Goal: Information Seeking & Learning: Learn about a topic

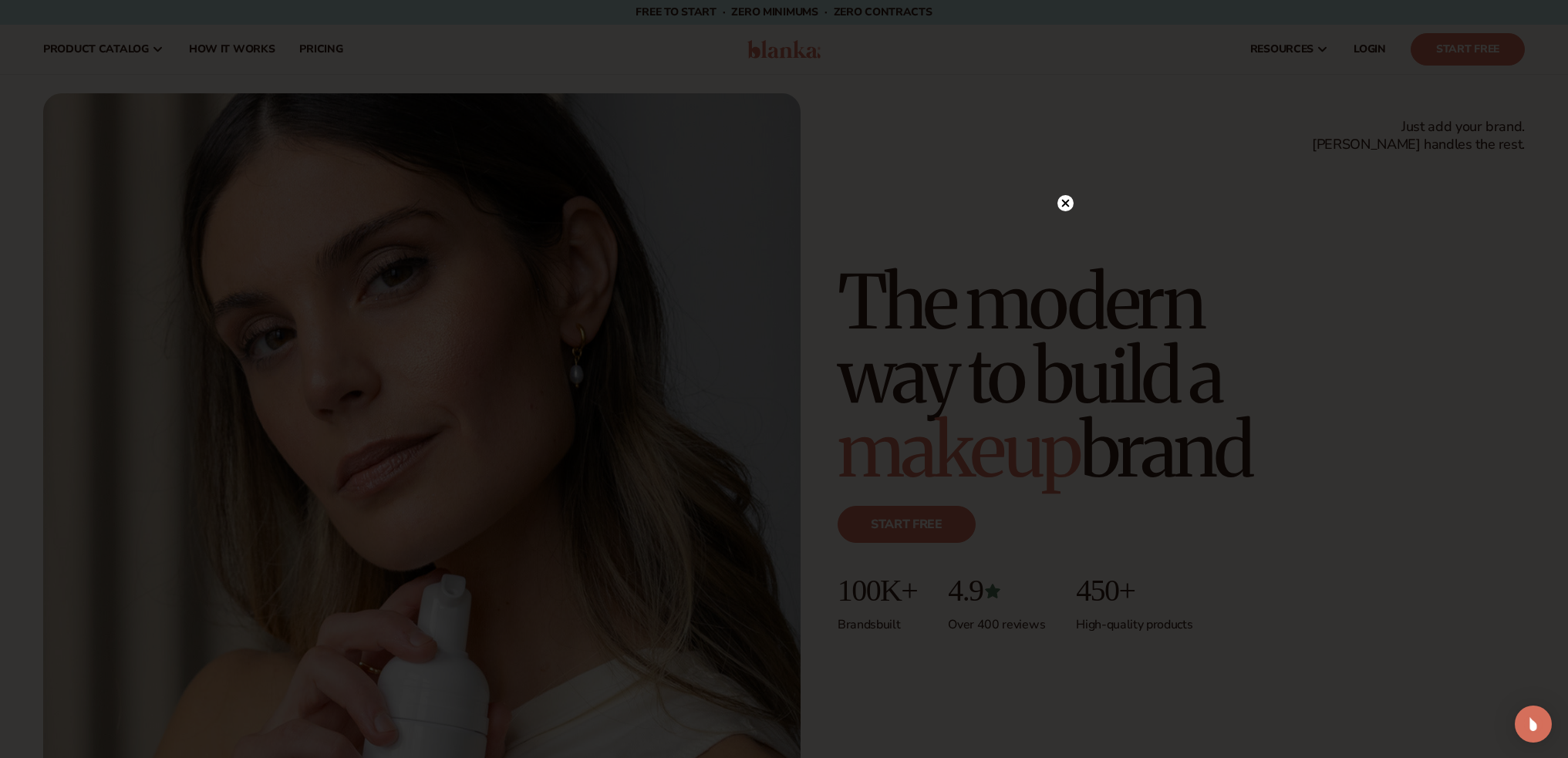
click at [1065, 197] on circle at bounding box center [1065, 203] width 16 height 16
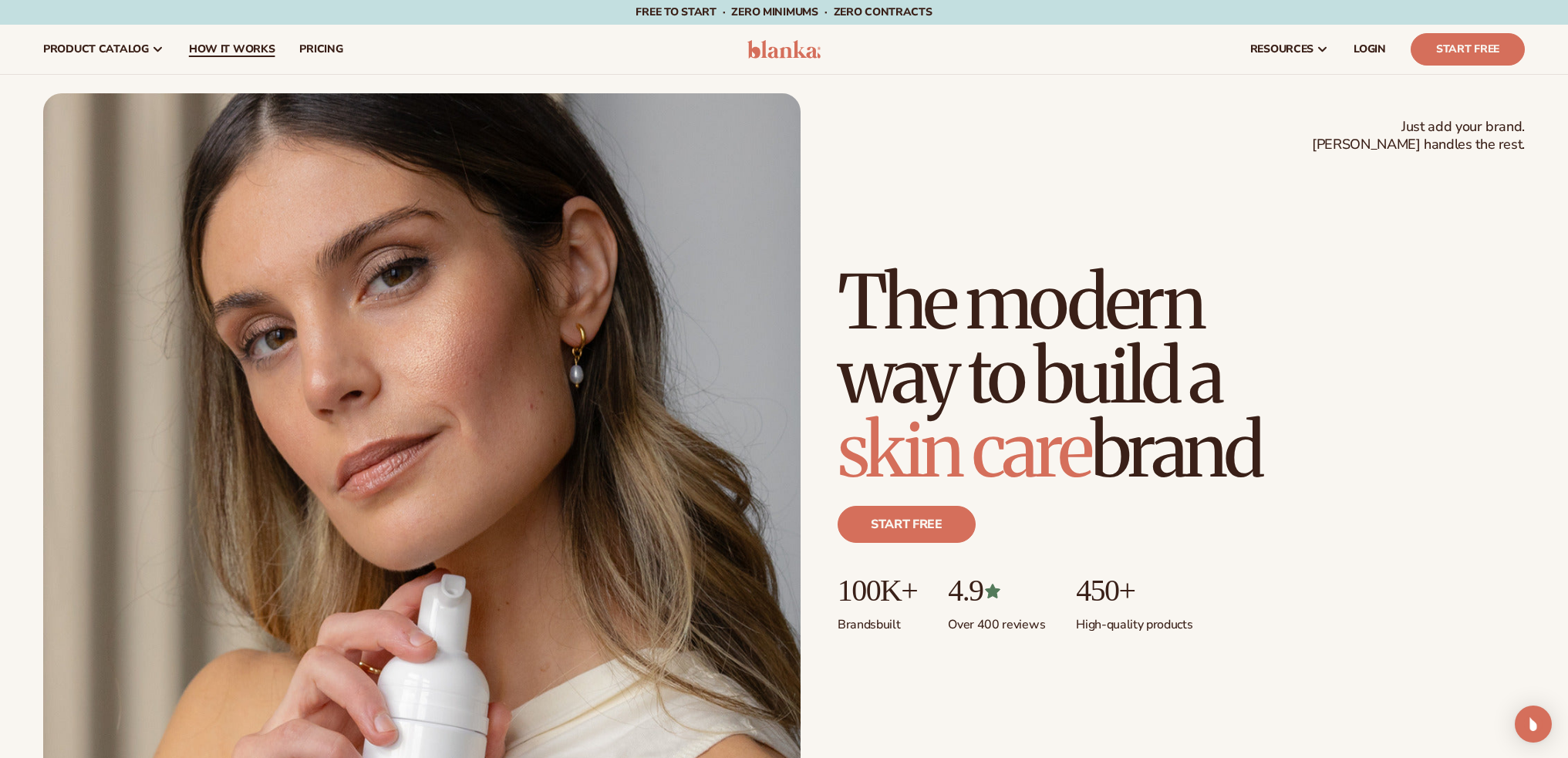
click at [248, 44] on span "How It Works" at bounding box center [232, 50] width 86 height 13
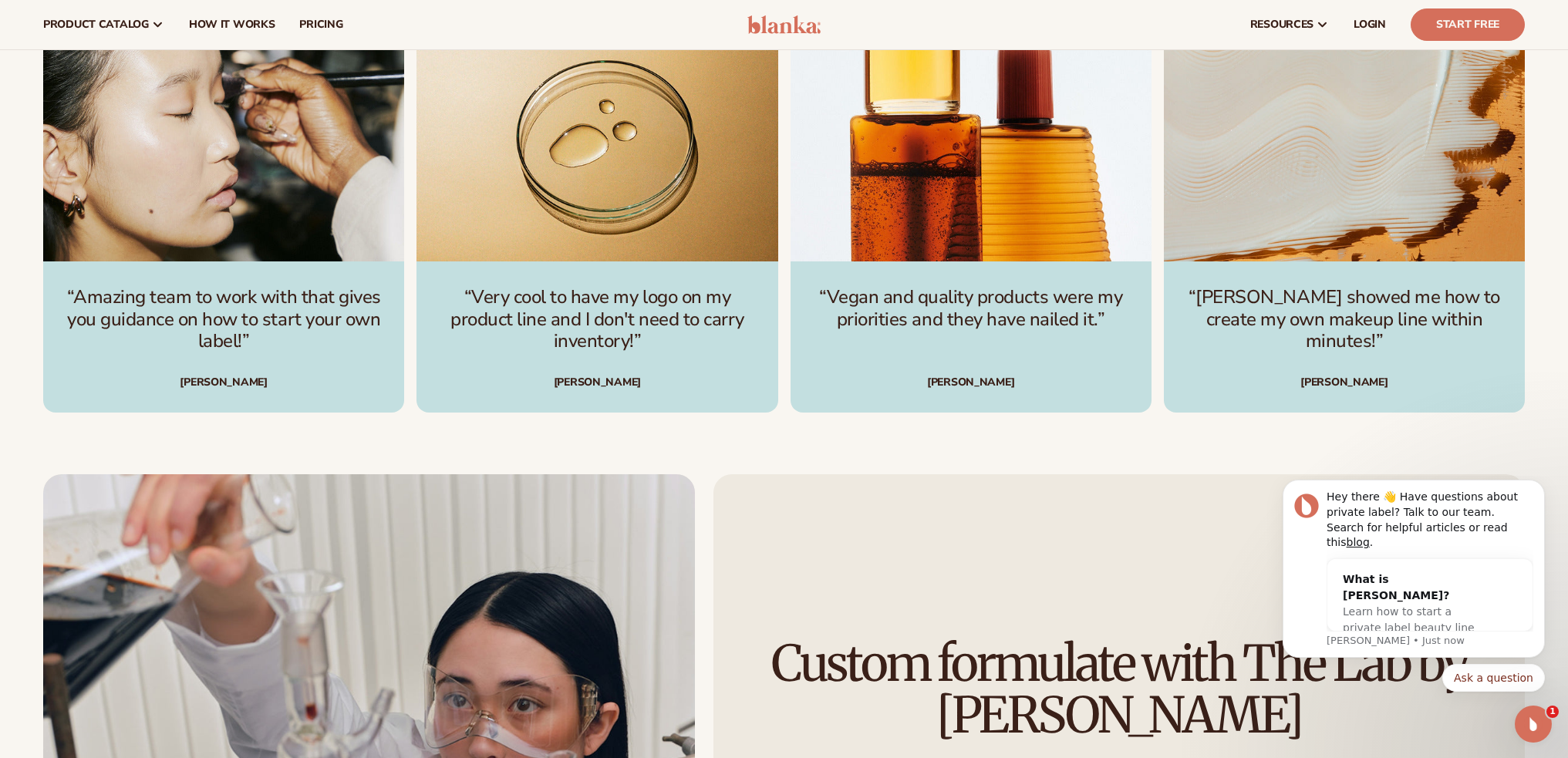
scroll to position [2658, 0]
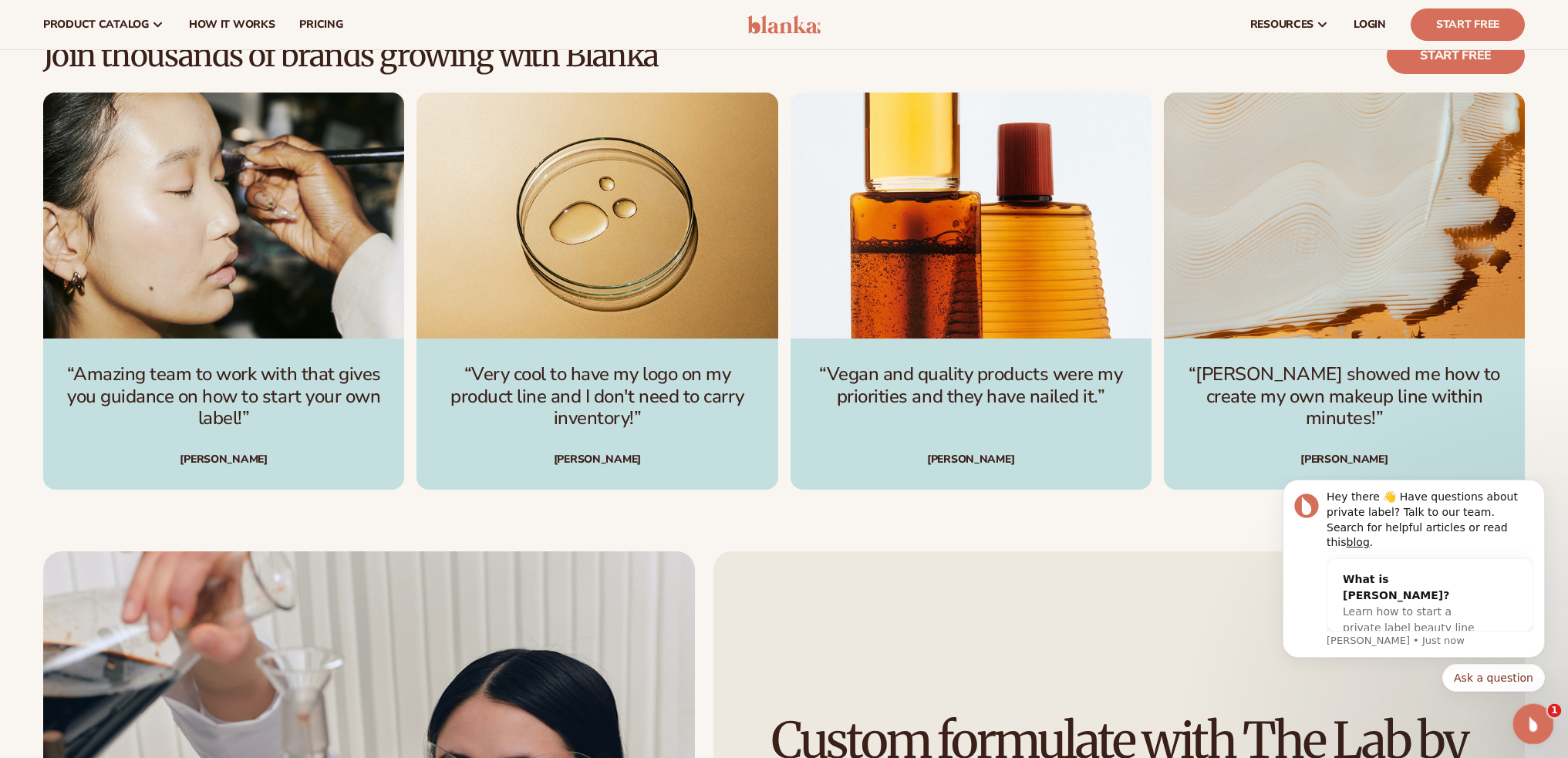
click at [1536, 714] on icon "Open Intercom Messenger" at bounding box center [1531, 722] width 25 height 25
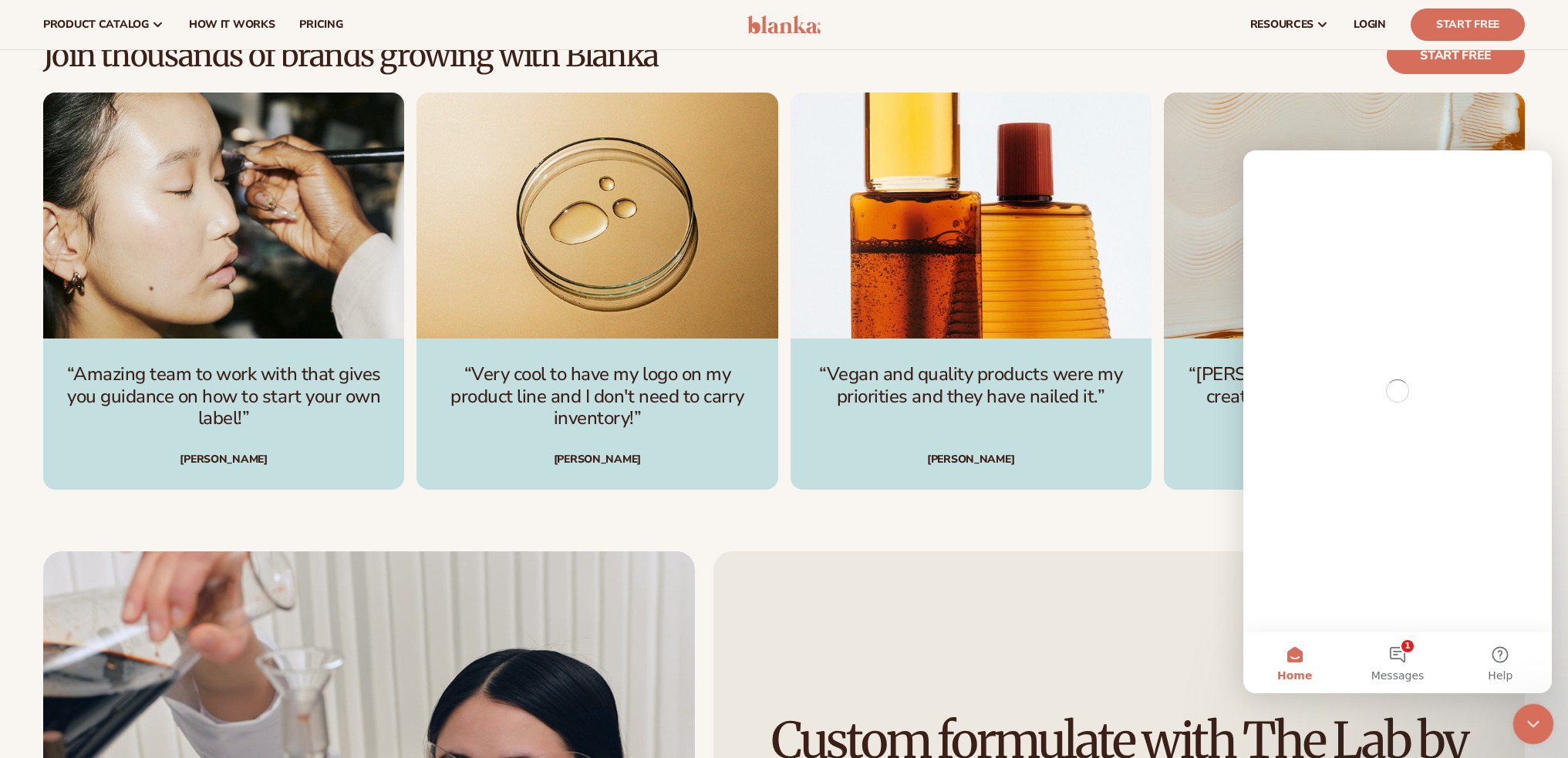
scroll to position [0, 0]
click at [1536, 714] on icon "Close Intercom Messenger" at bounding box center [1530, 721] width 19 height 19
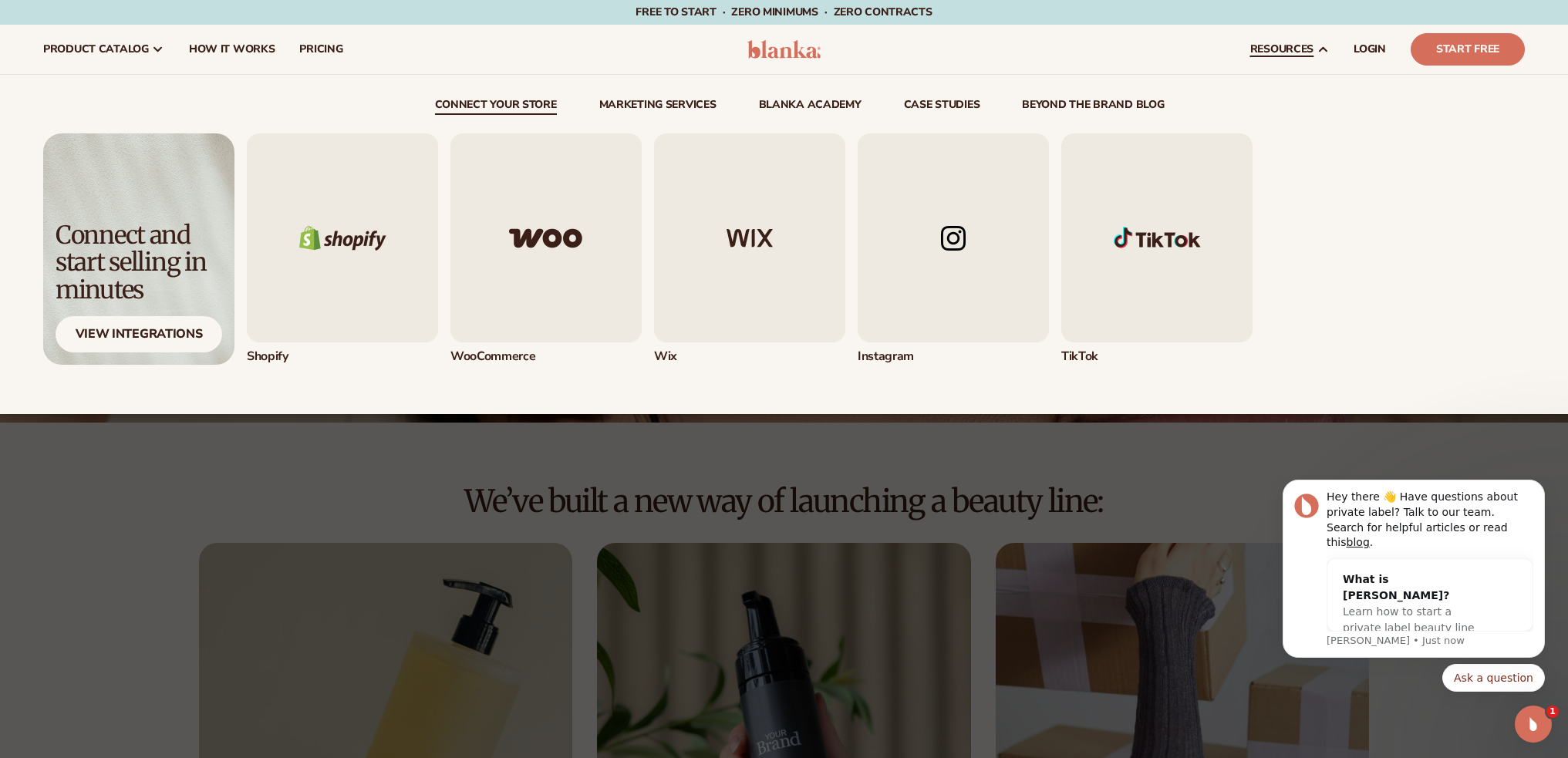
click at [343, 239] on img "1 / 5" at bounding box center [342, 238] width 191 height 209
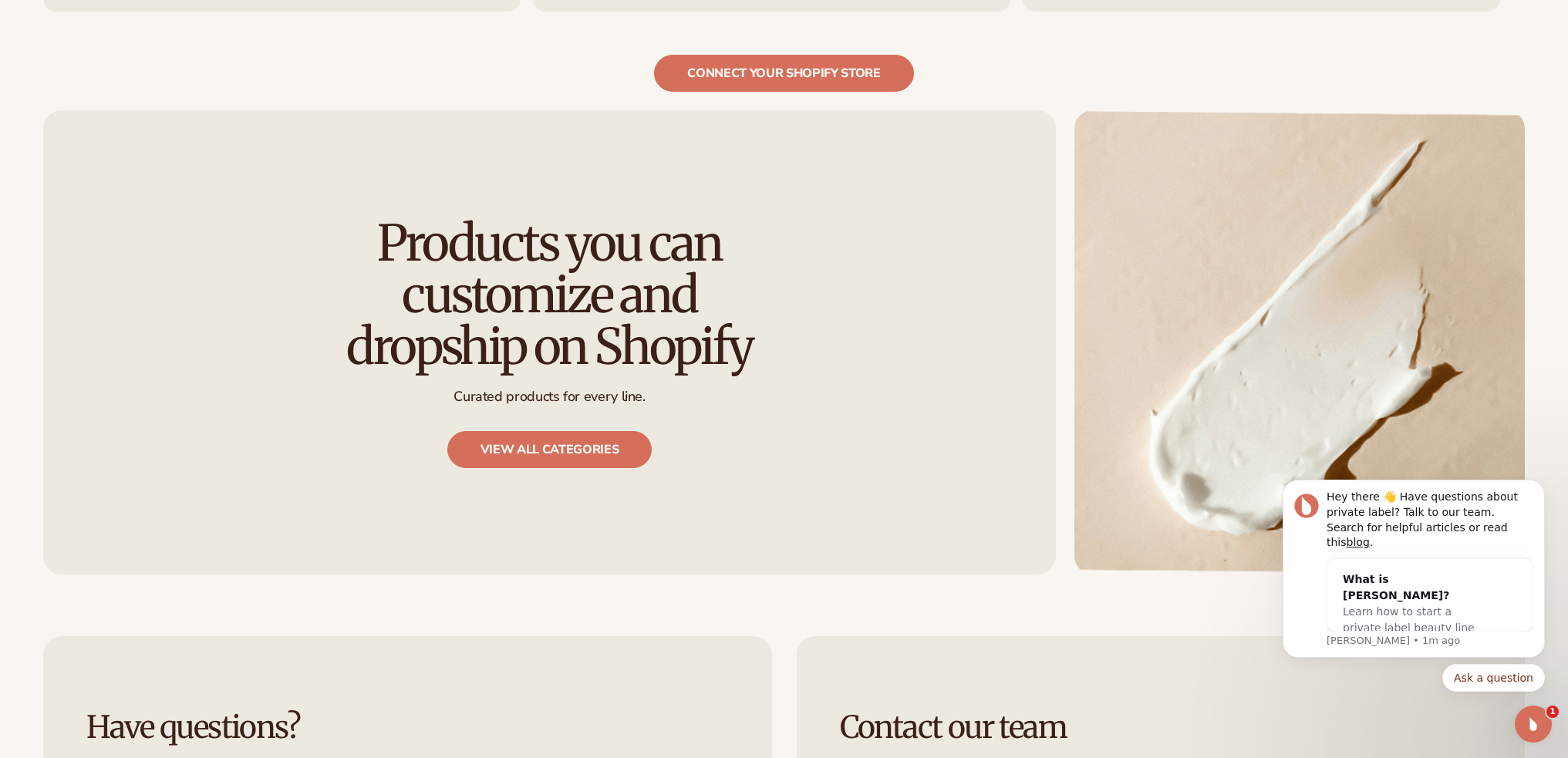
scroll to position [1850, 0]
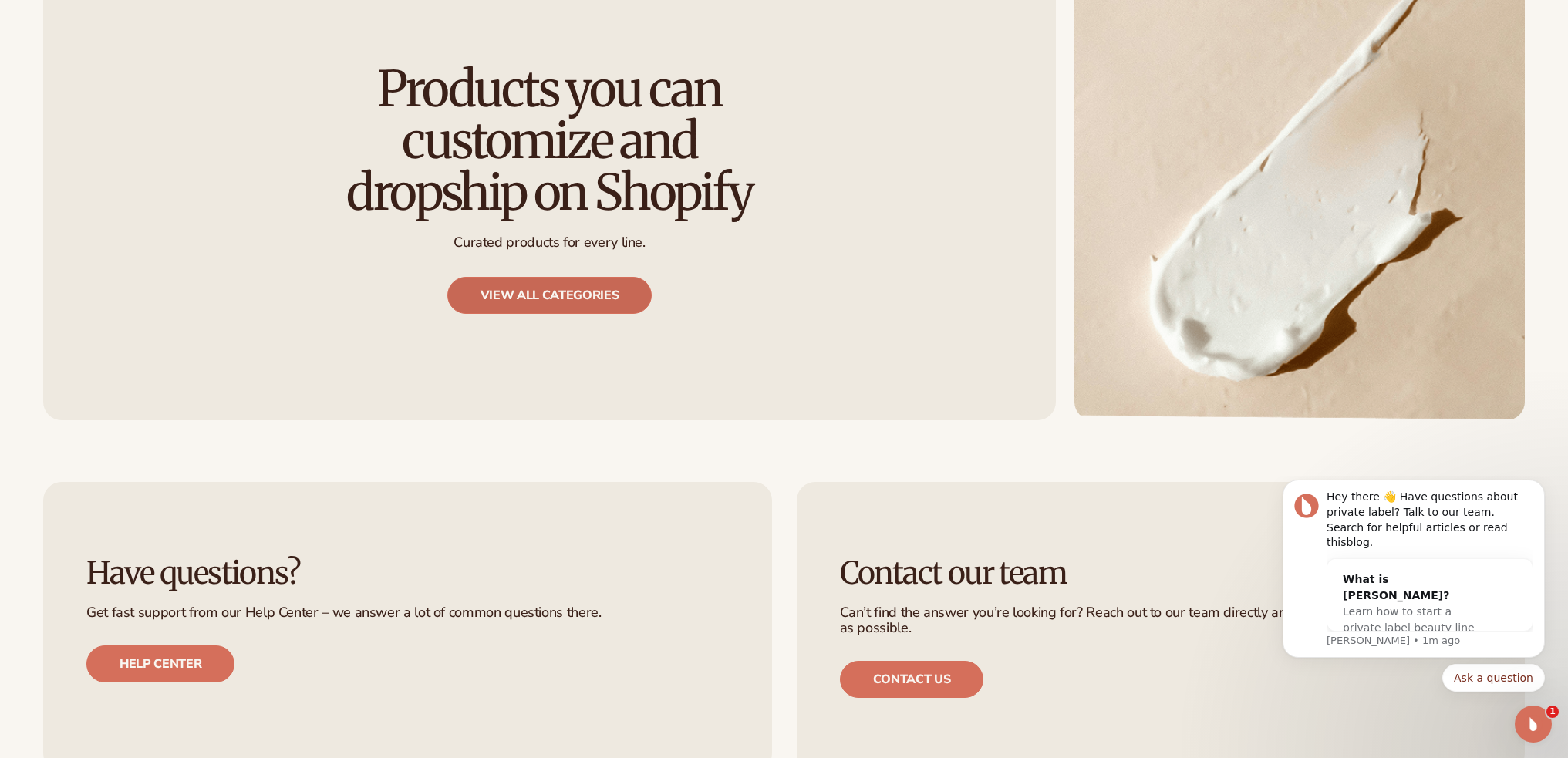
click at [605, 303] on link "View all categories" at bounding box center [550, 294] width 205 height 37
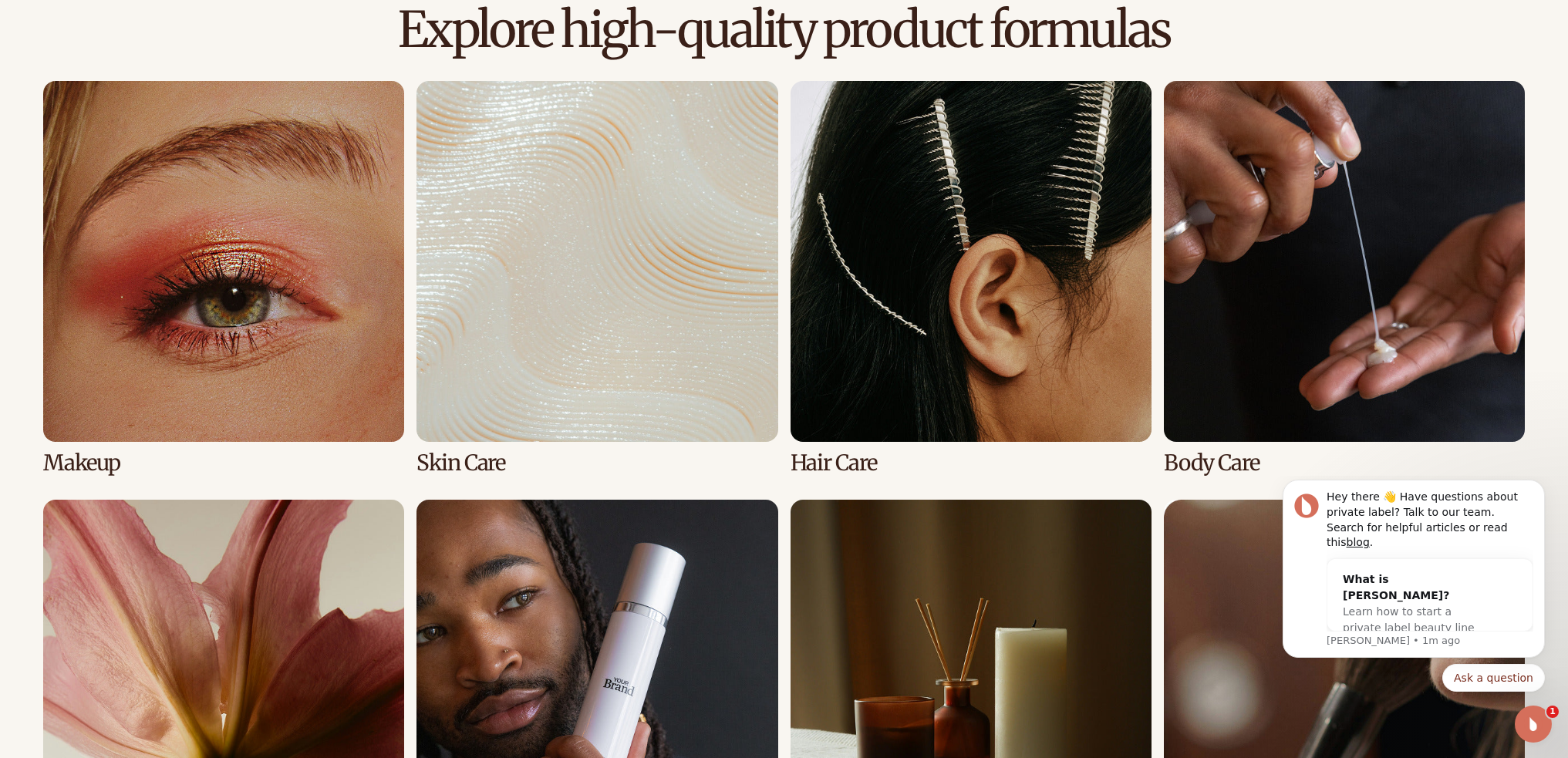
scroll to position [1465, 0]
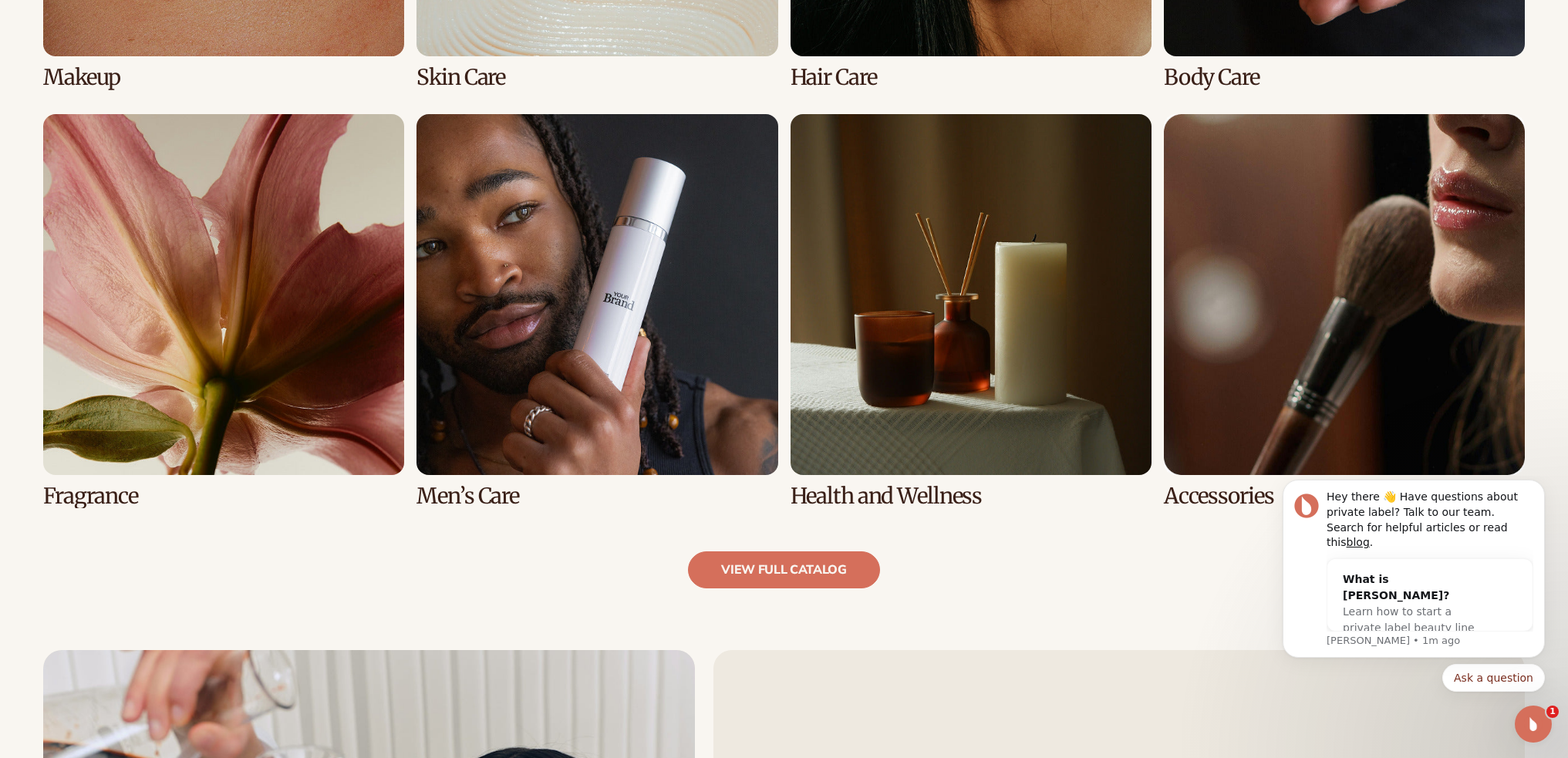
click at [629, 309] on link "6 / 8" at bounding box center [596, 311] width 361 height 394
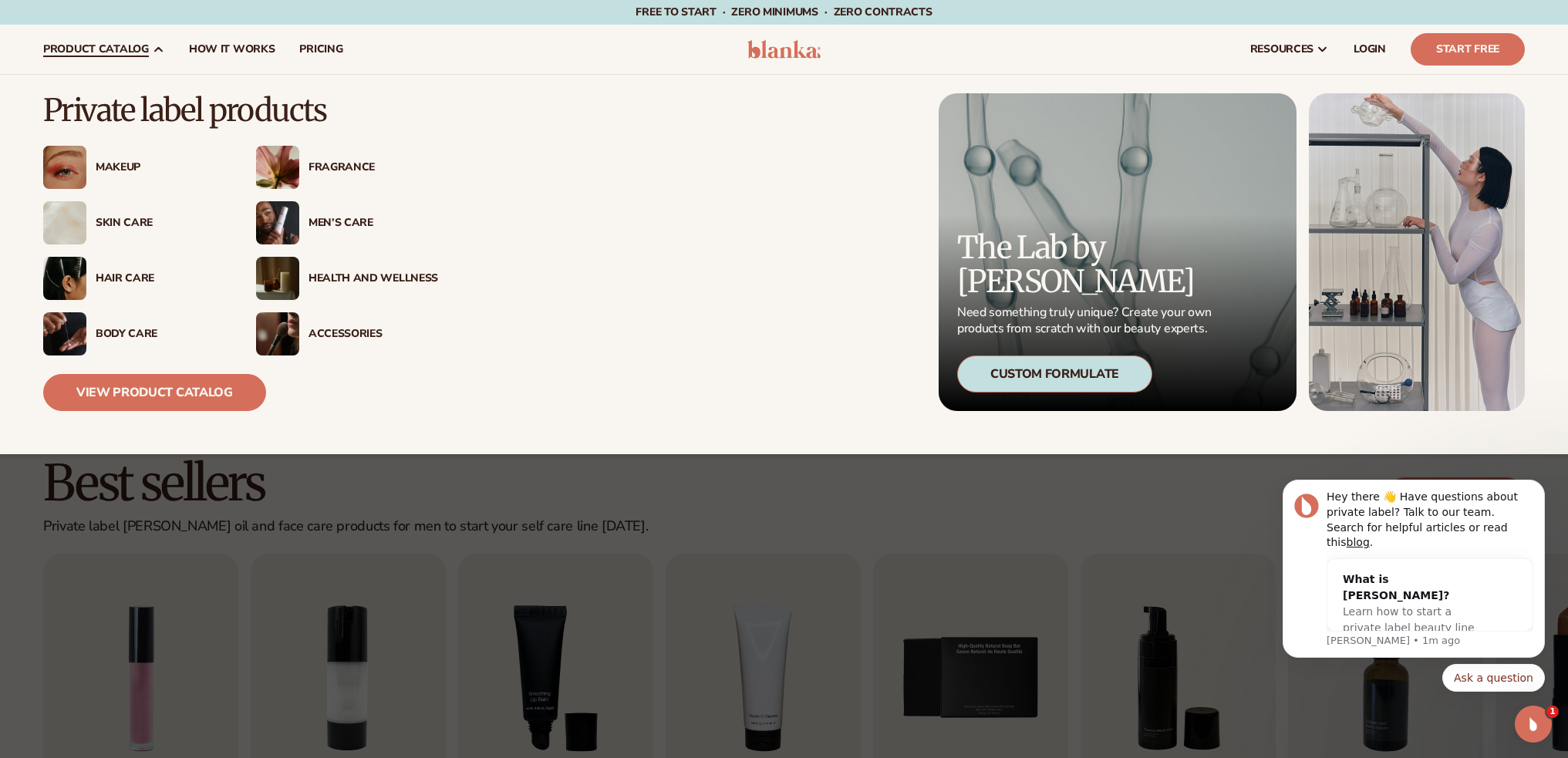
click at [125, 219] on div "Skin Care" at bounding box center [160, 223] width 130 height 14
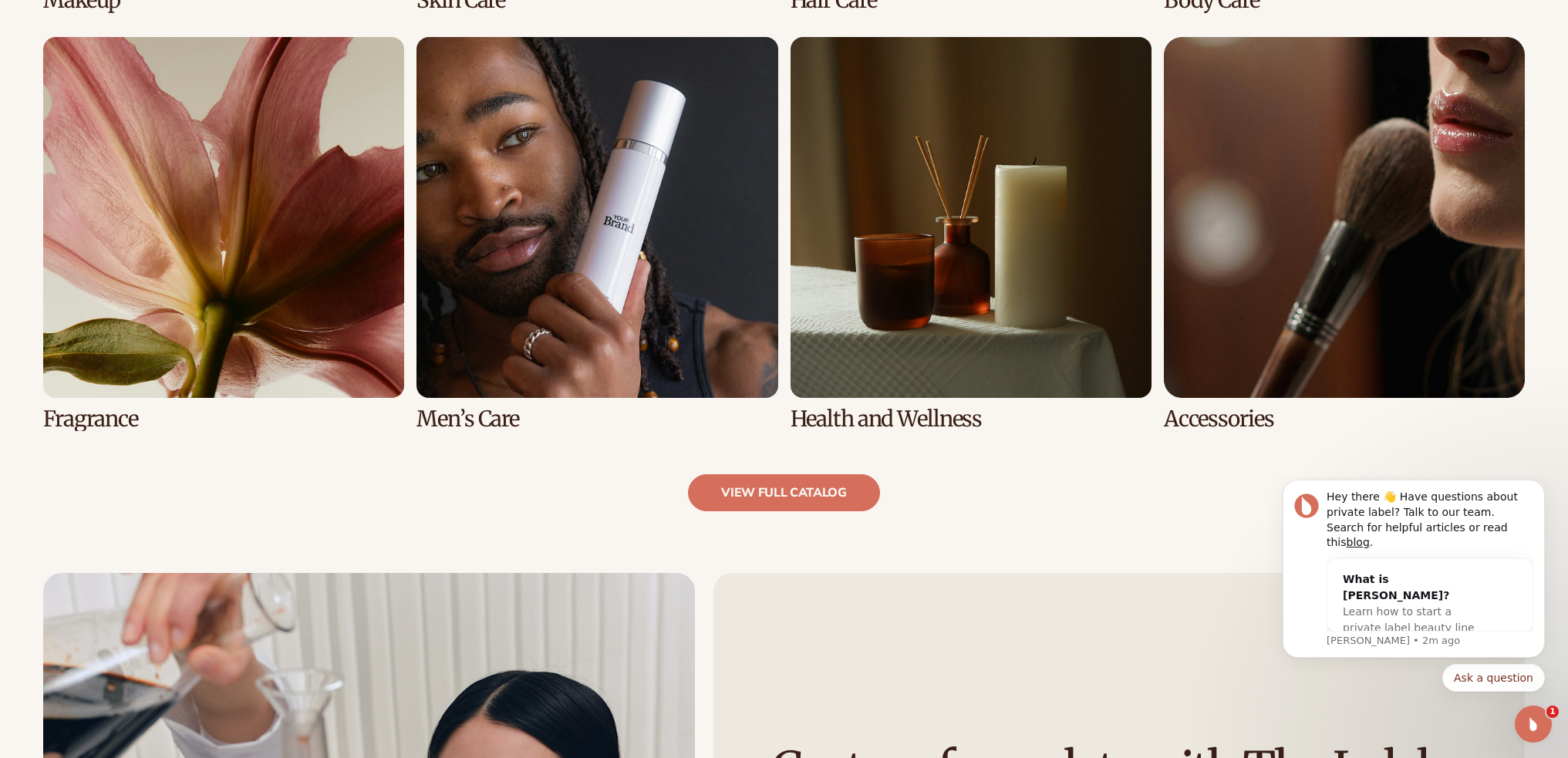
scroll to position [1465, 0]
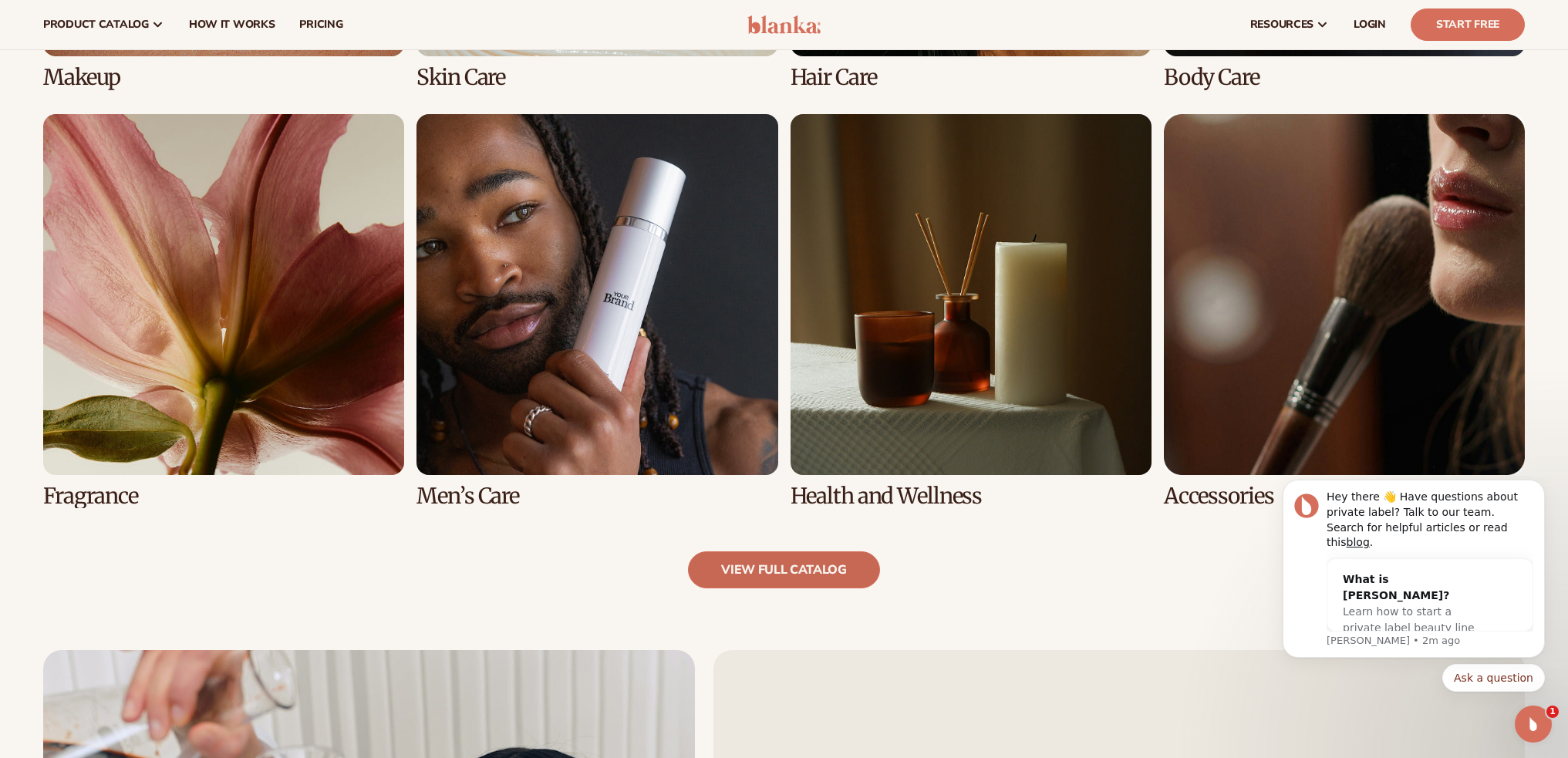
click at [790, 580] on link "view full catalog" at bounding box center [784, 569] width 192 height 37
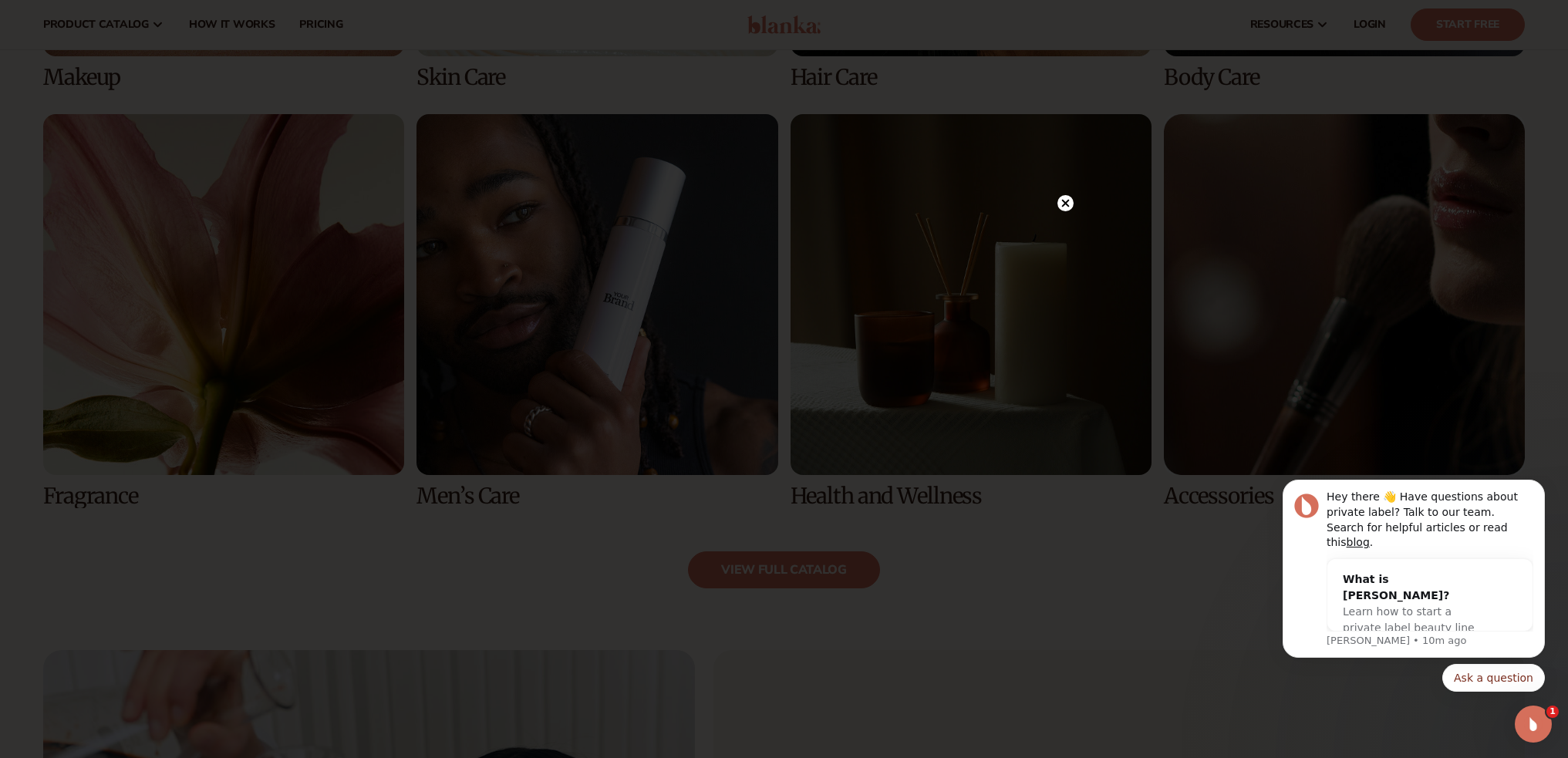
click at [1065, 199] on circle at bounding box center [1065, 203] width 16 height 16
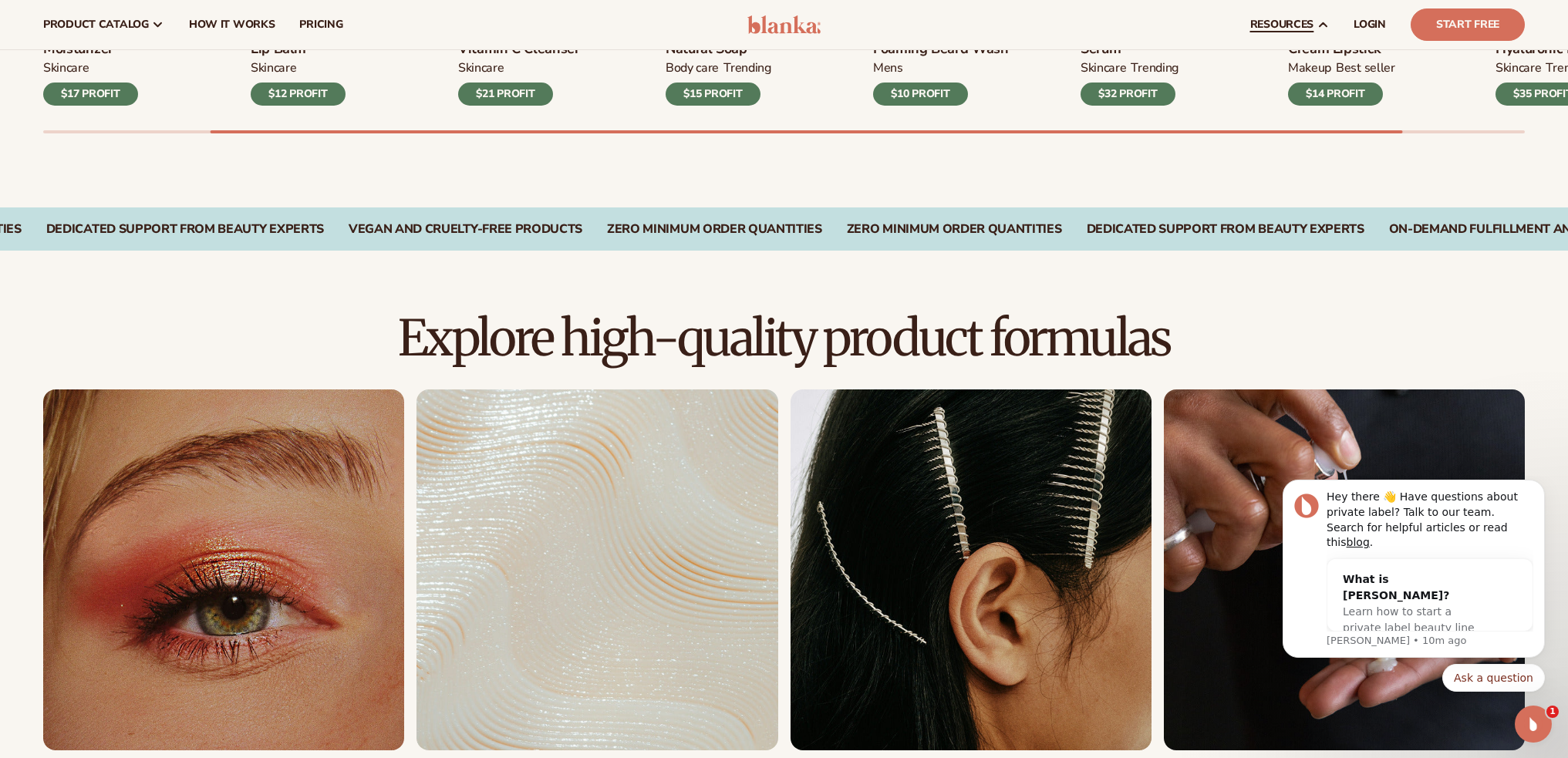
scroll to position [463, 0]
